Goal: Transaction & Acquisition: Purchase product/service

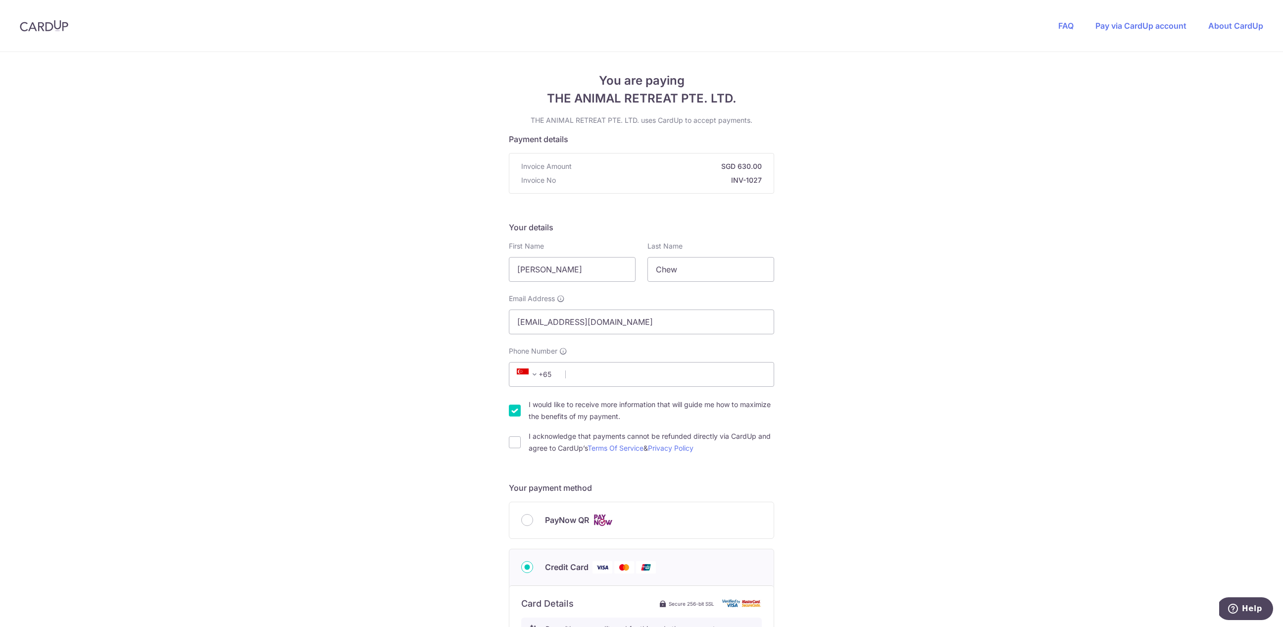
click at [518, 411] on input "I would like to receive more information that will guide me how to maximize the…" at bounding box center [515, 410] width 12 height 12
checkbox input "false"
click at [579, 434] on label "I acknowledge that payments cannot be refunded directly via CardUp and agree to…" at bounding box center [652, 442] width 246 height 24
click at [521, 436] on input "I acknowledge that payments cannot be refunded directly via CardUp and agree to…" at bounding box center [515, 442] width 12 height 12
checkbox input "true"
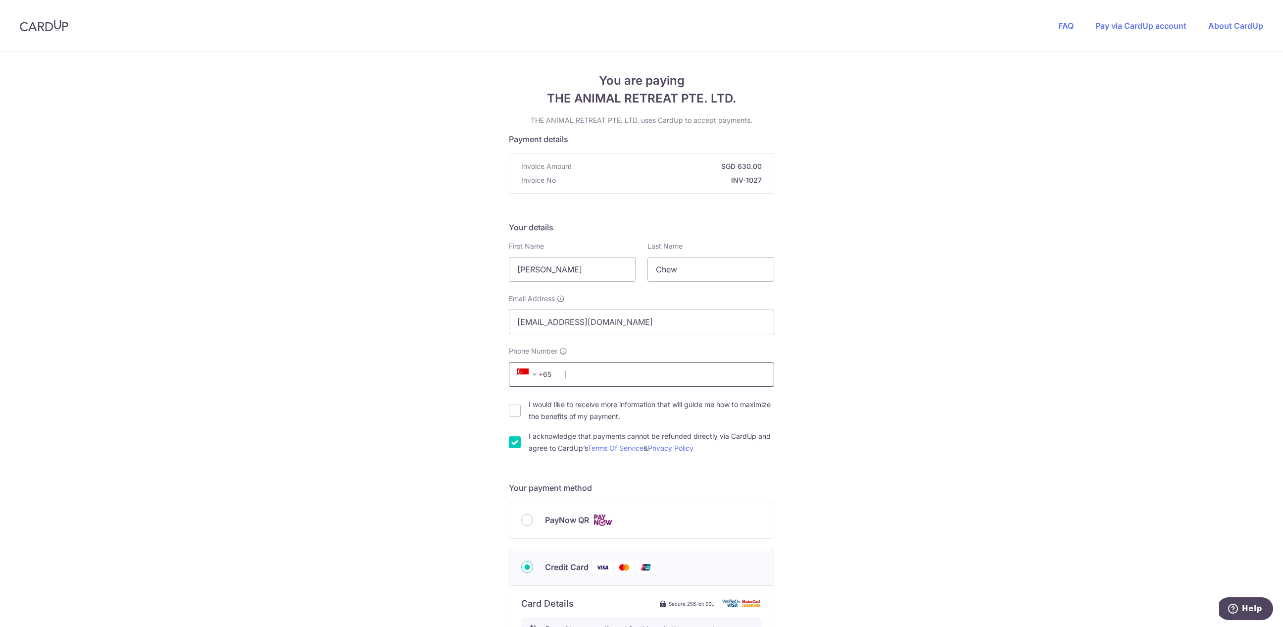
click at [633, 373] on input "Phone Number" at bounding box center [641, 374] width 265 height 25
type input "97544619"
click at [1034, 352] on div "You are paying THE ANIMAL RETREAT PTE. LTD. THE ANIMAL RETREAT PTE. LTD. uses C…" at bounding box center [641, 535] width 1283 height 966
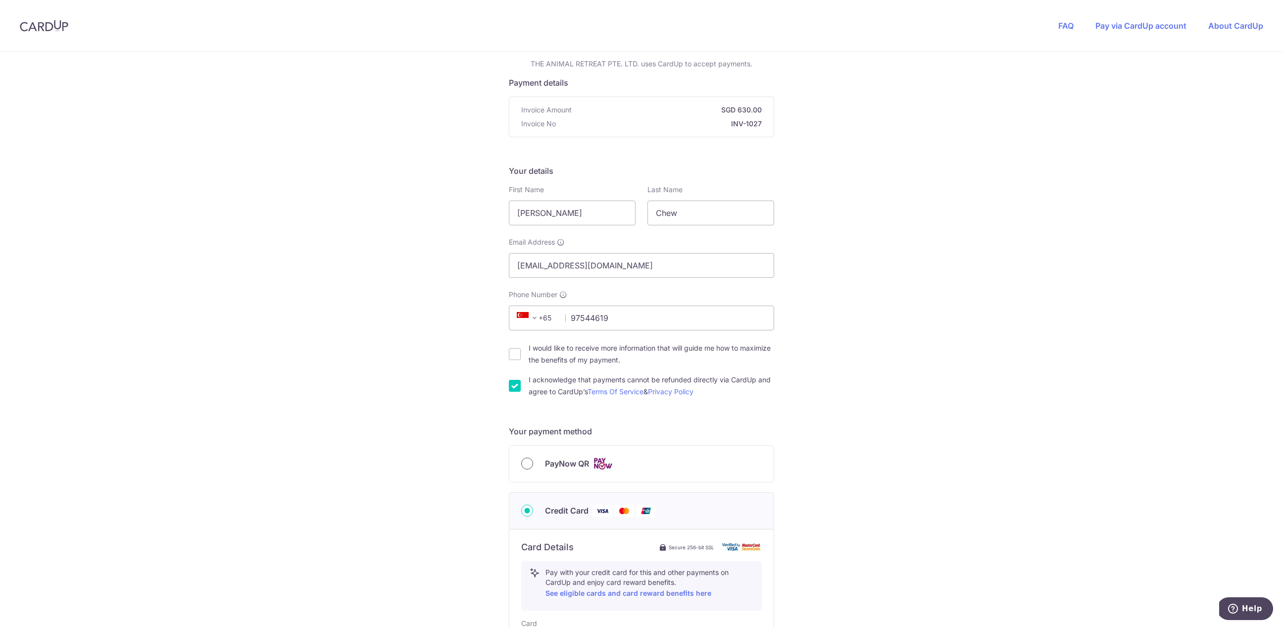
click at [530, 464] on input "PayNow QR" at bounding box center [527, 463] width 12 height 12
radio input "true"
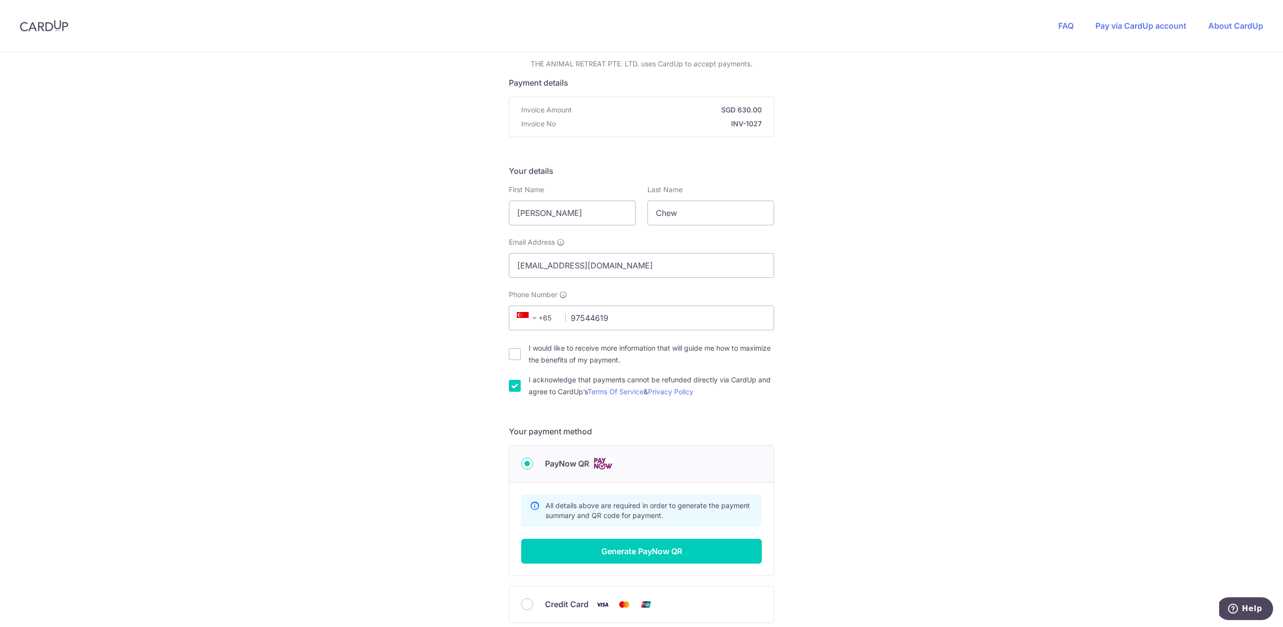
scroll to position [148, 0]
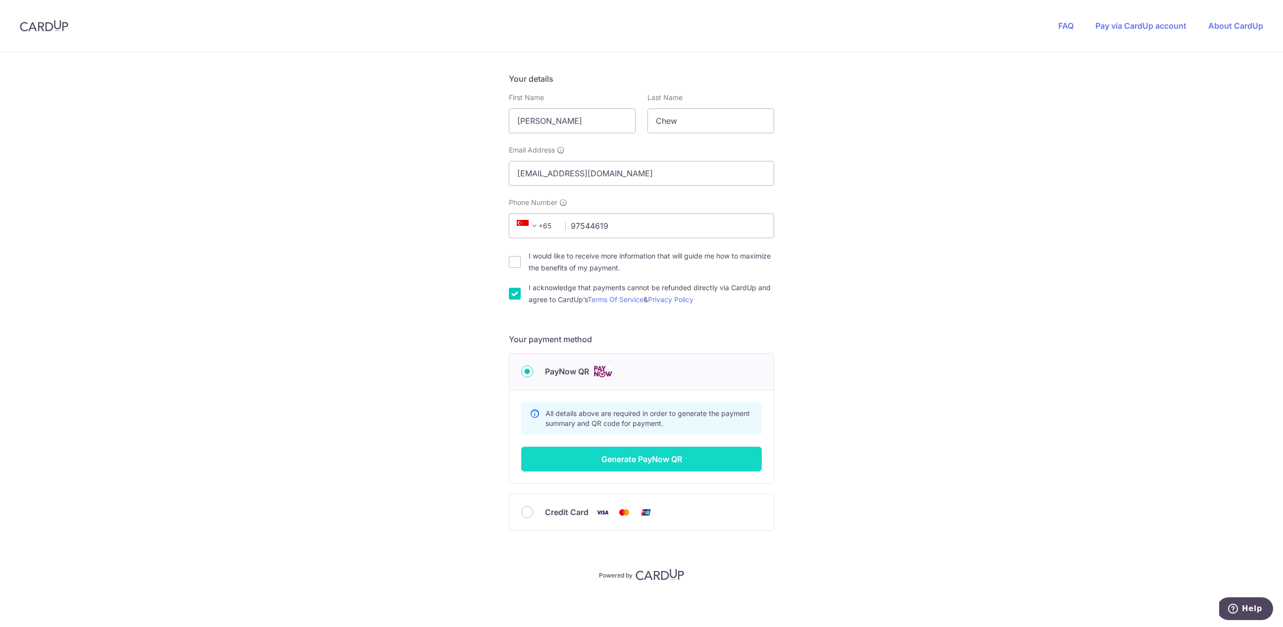
click at [659, 452] on button "Generate PayNow QR" at bounding box center [641, 458] width 241 height 25
